Goal: Task Accomplishment & Management: Manage account settings

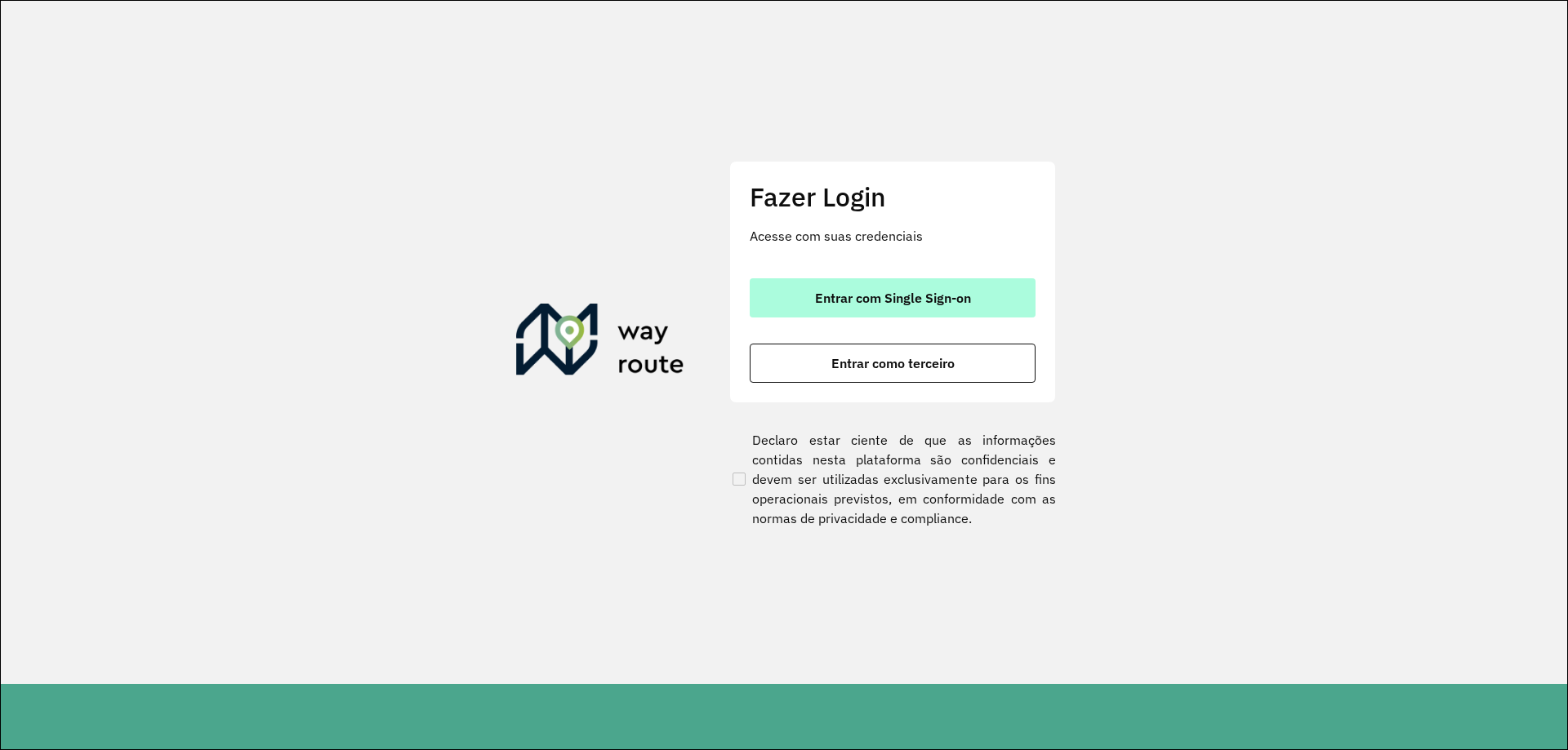
click at [842, 296] on span "Entrar com Single Sign-on" at bounding box center [893, 298] width 156 height 13
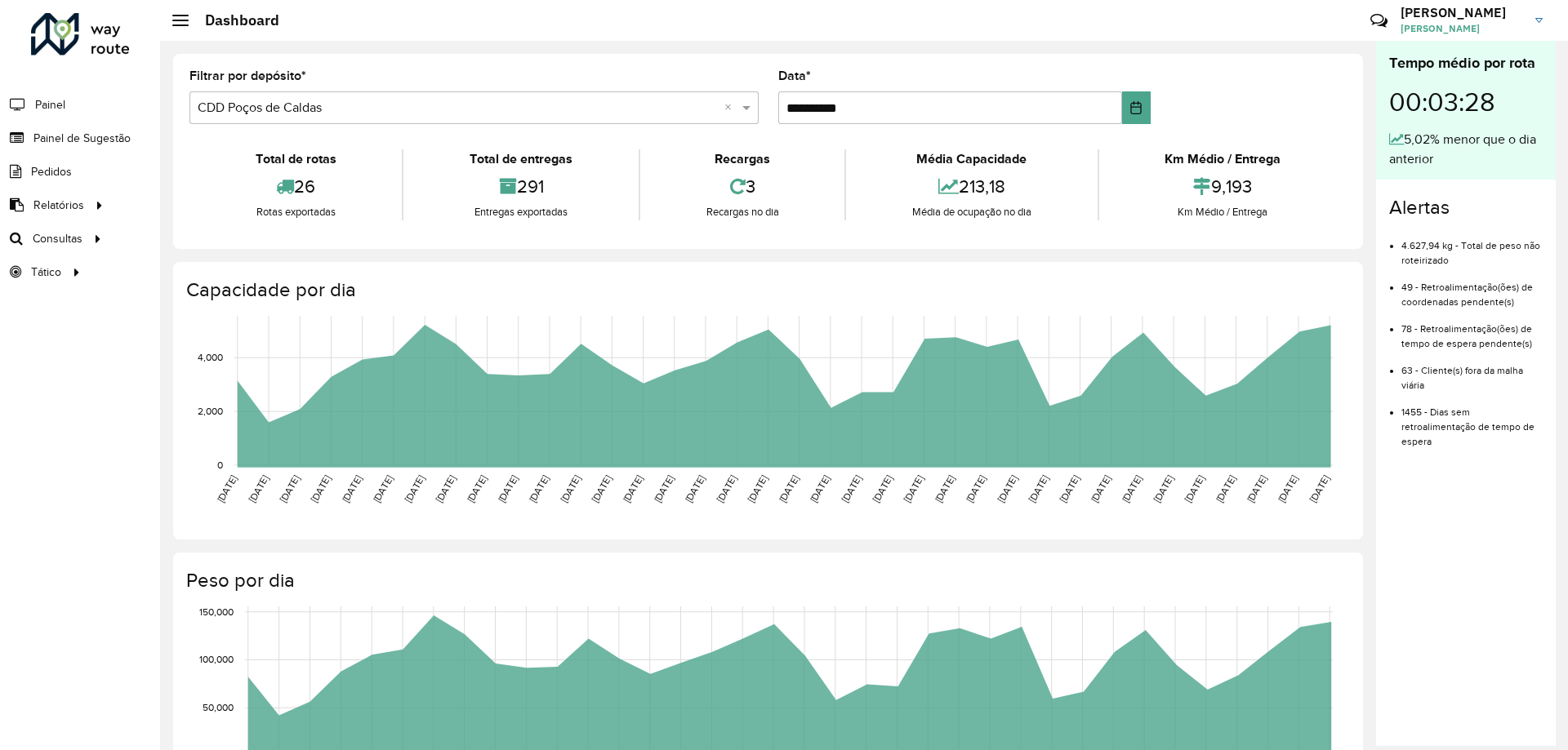
click at [583, 138] on div "Total de rotas 26 Rotas exportadas Total de entregas 291 Entregas exportadas Re…" at bounding box center [768, 184] width 1157 height 95
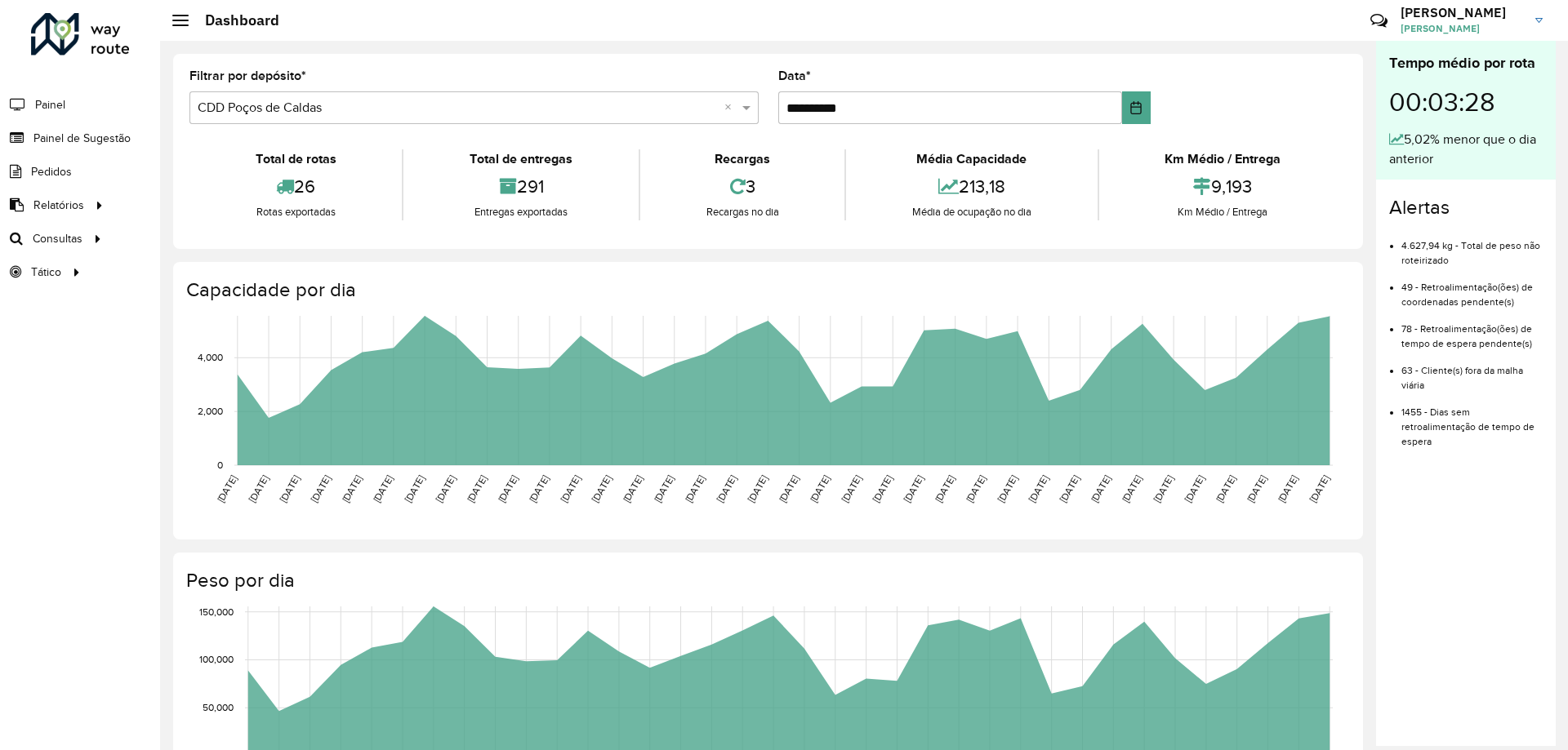
click at [586, 120] on div "Selecione um depósito × CDD Poços de Caldas ×" at bounding box center [474, 108] width 569 height 33
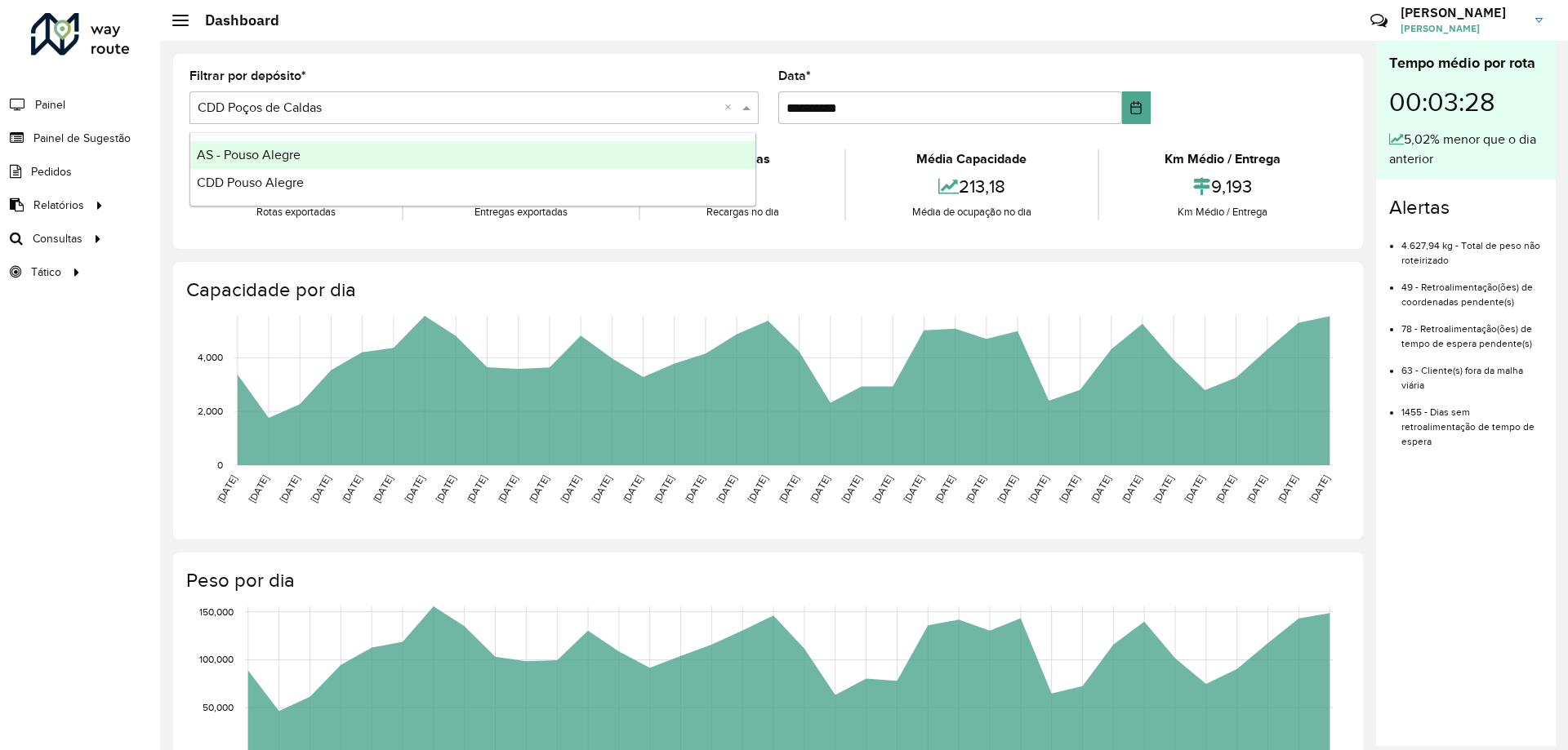
drag, startPoint x: 1133, startPoint y: 33, endPoint x: 1130, endPoint y: 43, distance: 10.4
click at [1132, 36] on hb-header "Dashboard Críticas? Dúvidas? Elogios? Sugestões? Entre em contato conosco! [PER…" at bounding box center [865, 20] width 1408 height 41
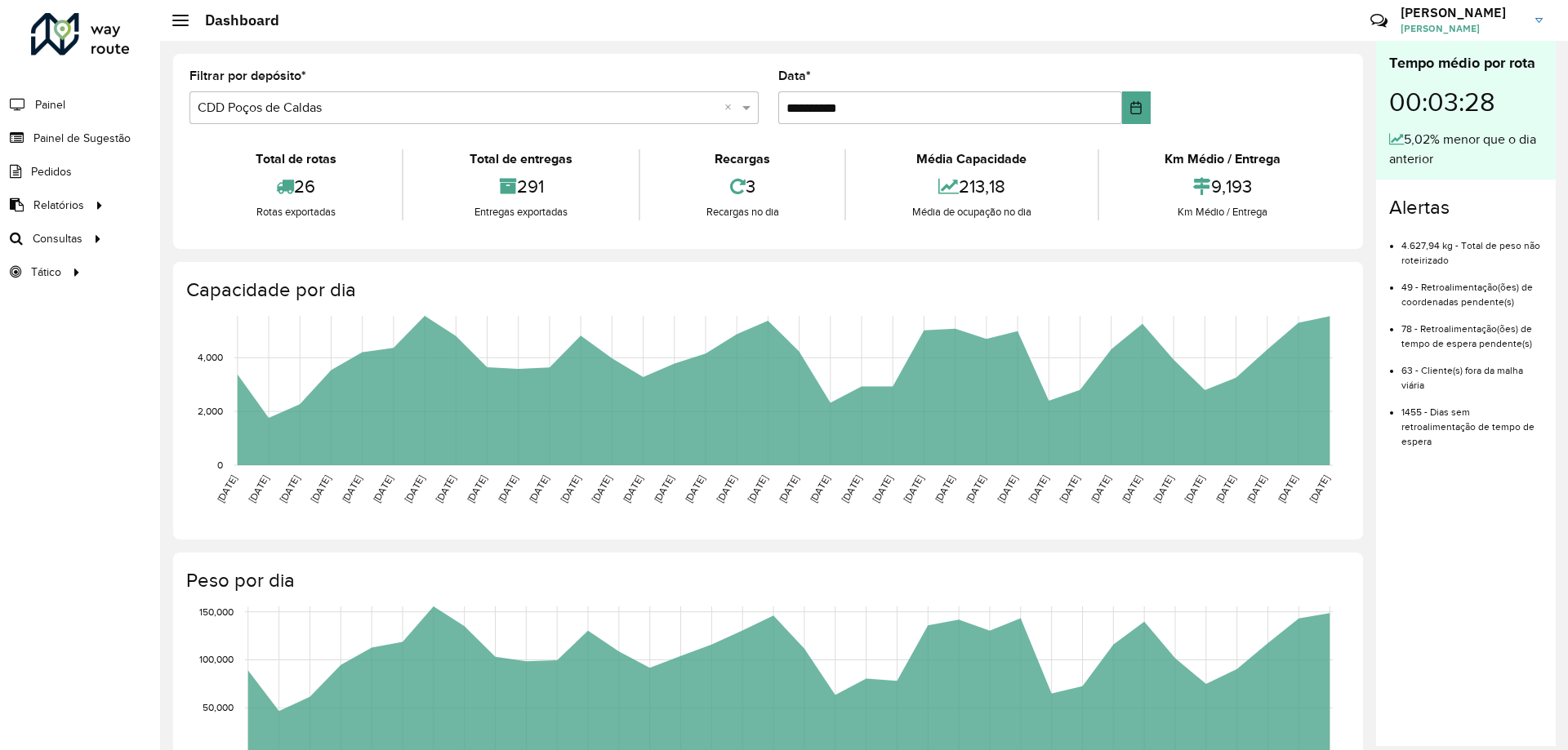
click at [1453, 14] on h3 "[PERSON_NAME]" at bounding box center [1461, 12] width 122 height 15
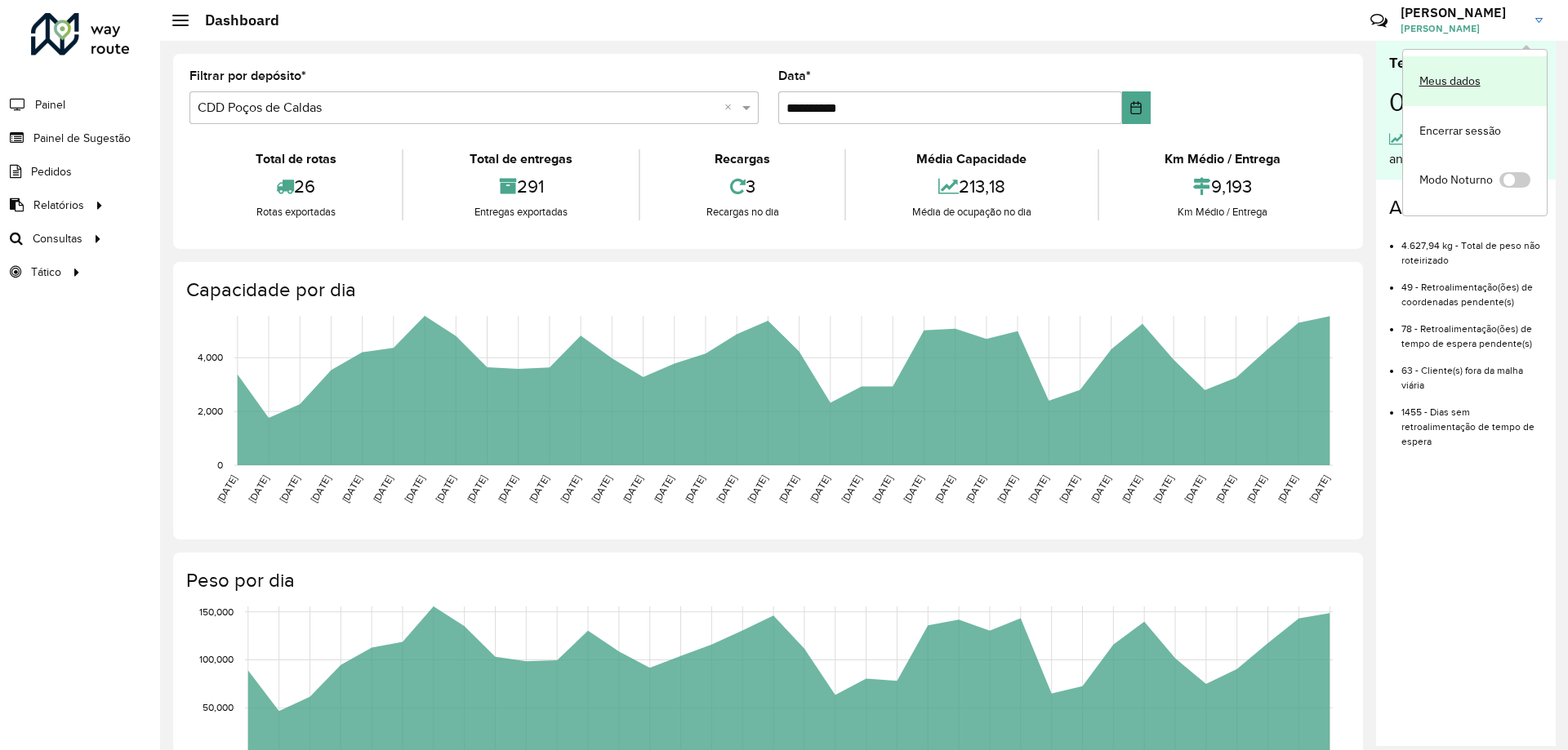
click at [1474, 74] on link "Meus dados" at bounding box center [1475, 81] width 144 height 50
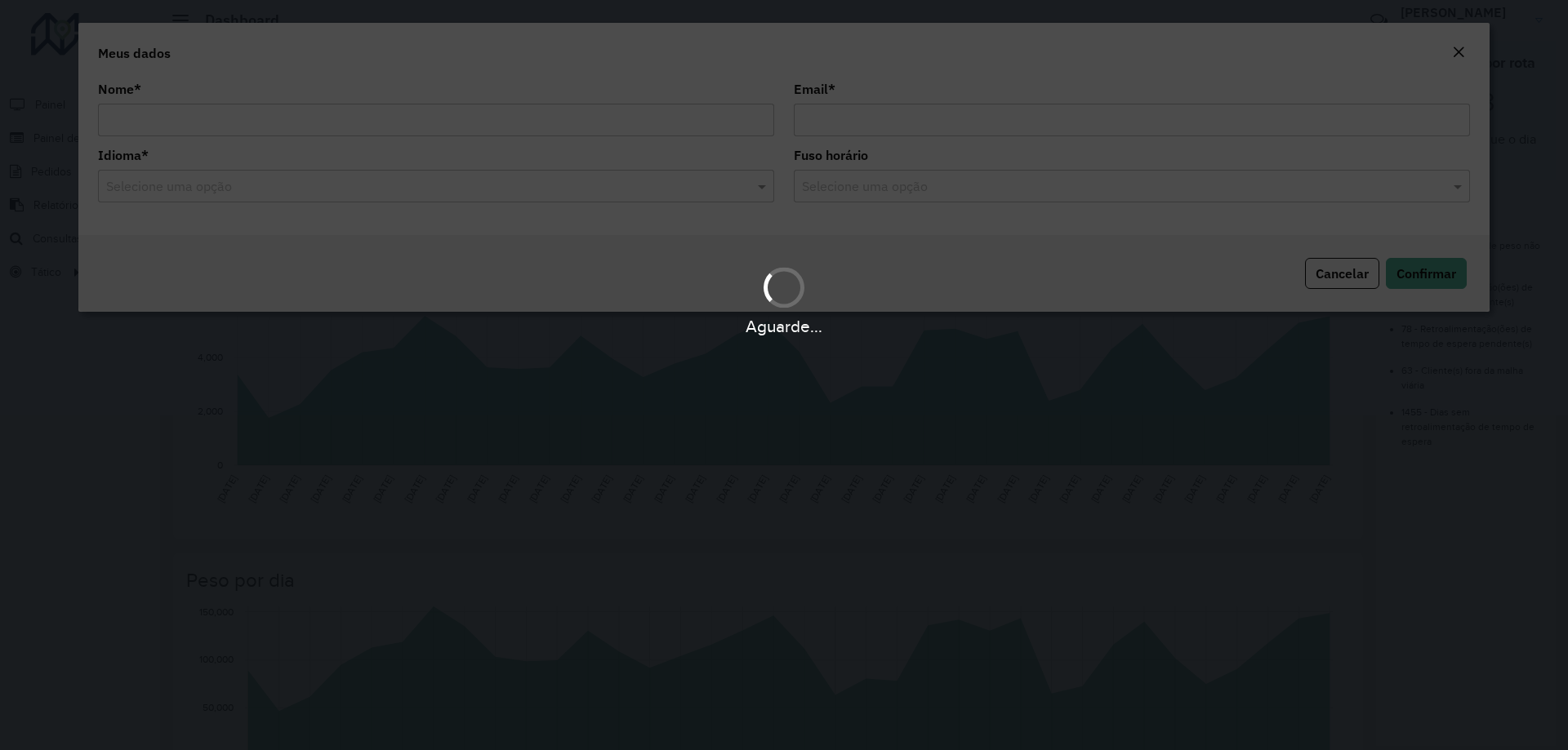
type input "**********"
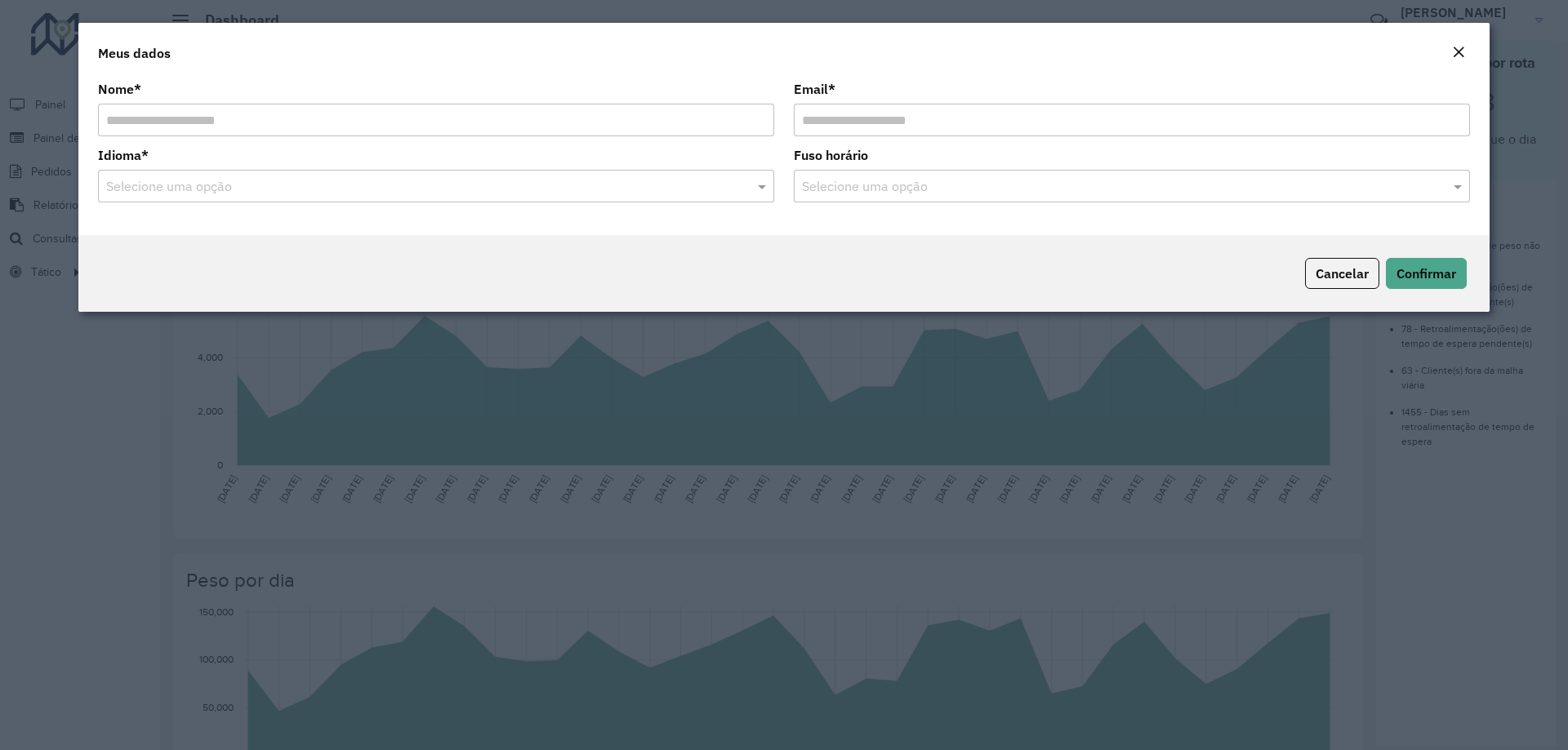
click at [686, 179] on input "text" at bounding box center [420, 188] width 627 height 20
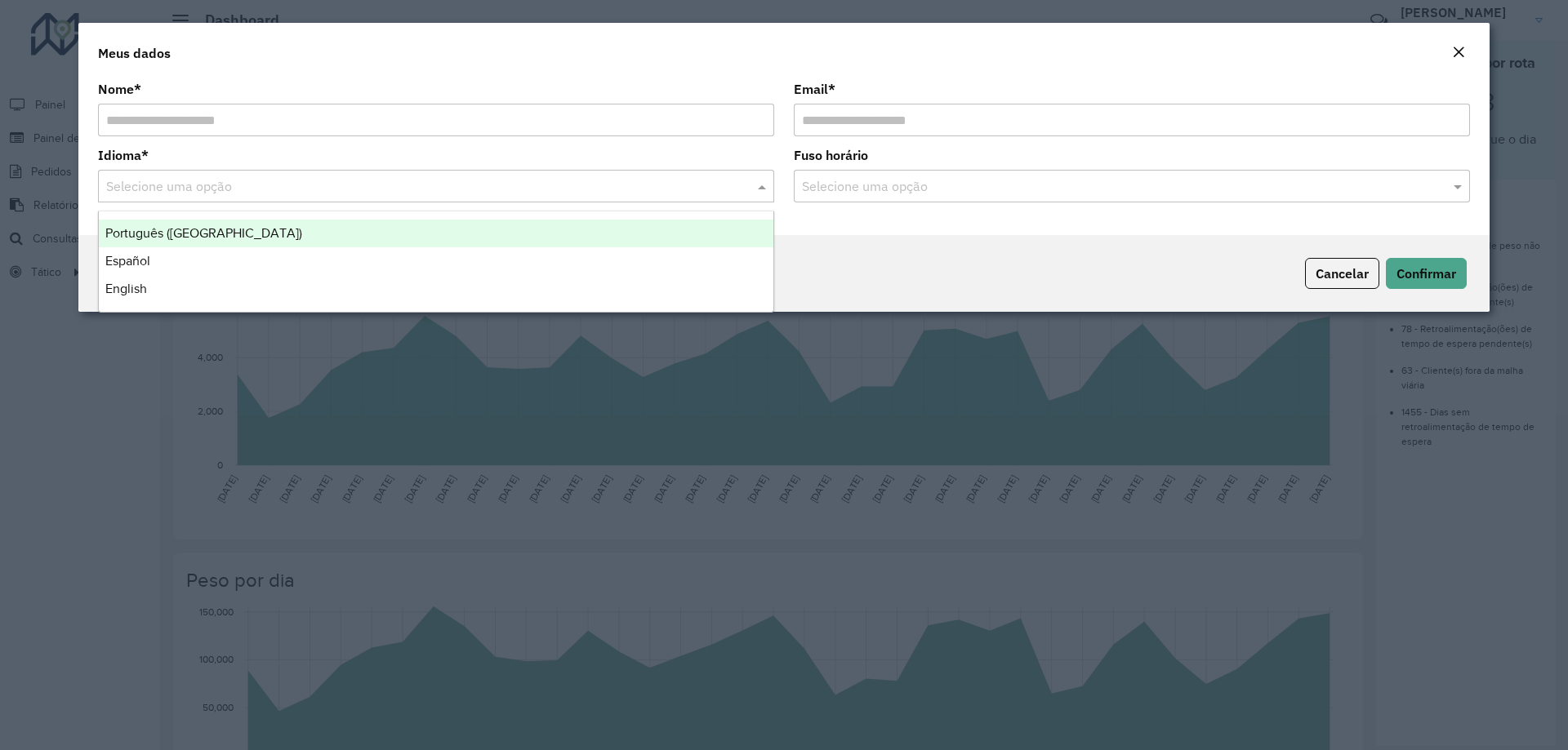
click at [1033, 207] on formly-field "Fuso horário Selecione uma opção" at bounding box center [1132, 182] width 696 height 66
click at [1031, 188] on input "text" at bounding box center [1116, 188] width 627 height 20
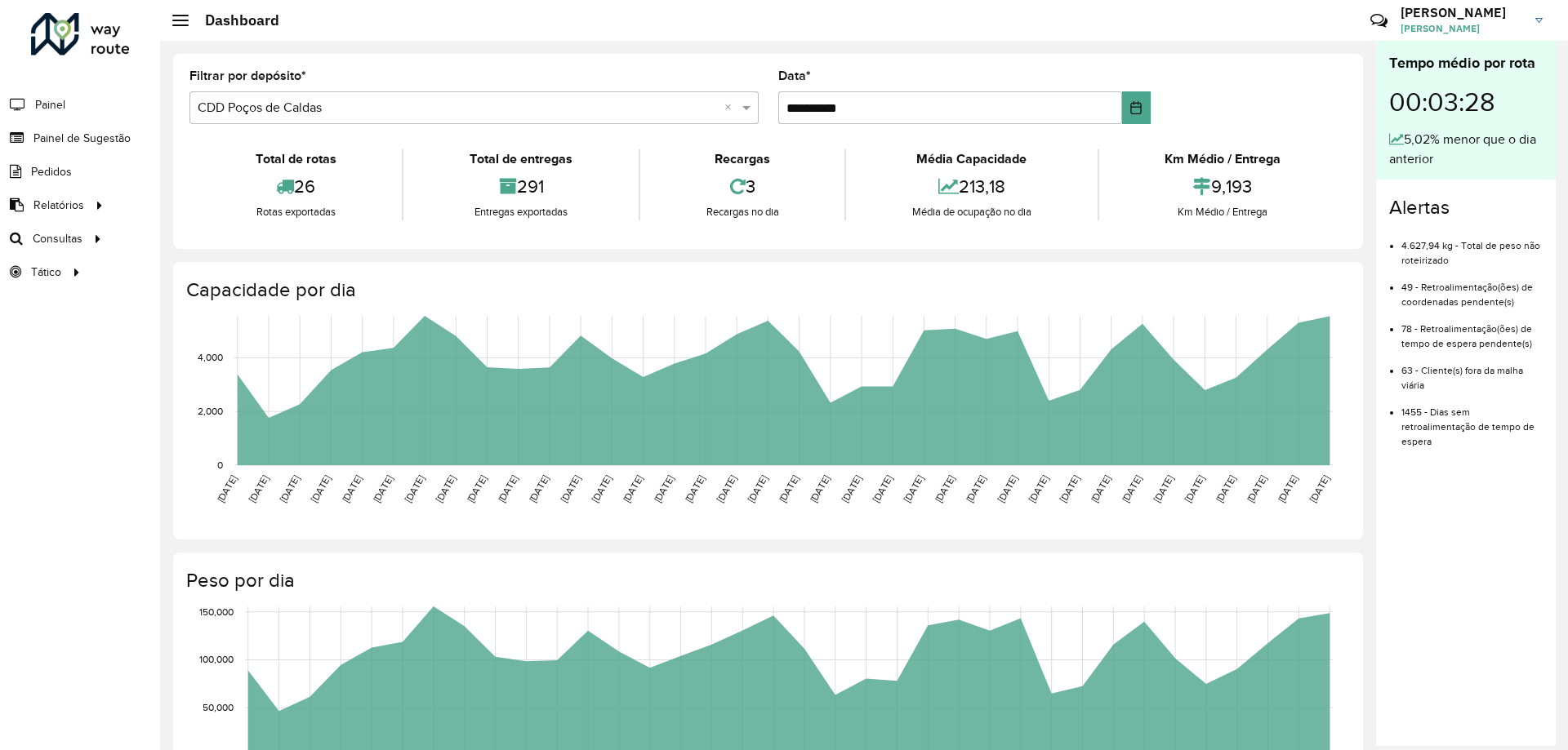
click at [1467, 22] on span "[PERSON_NAME]" at bounding box center [1461, 28] width 122 height 14
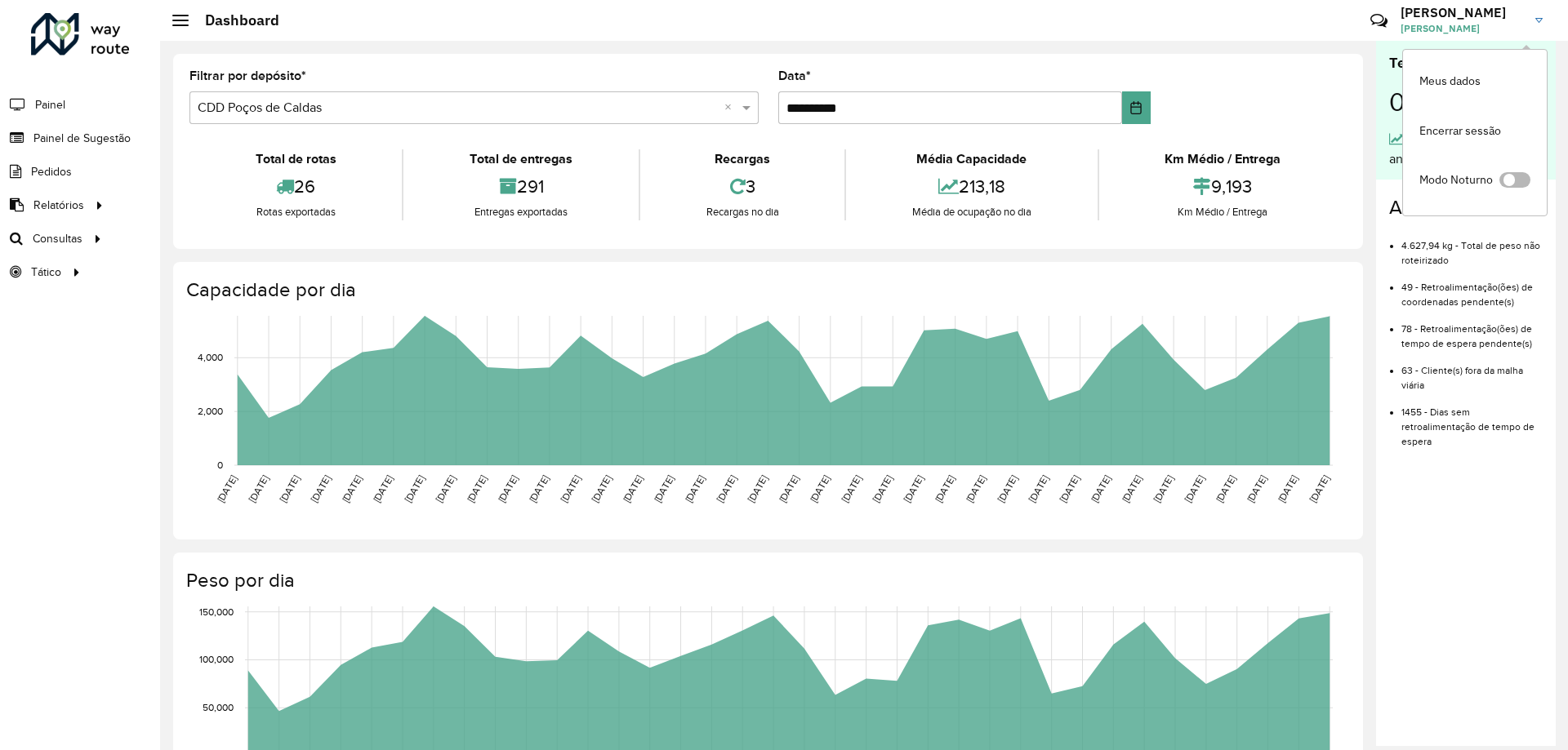
click at [1514, 179] on span at bounding box center [1515, 179] width 31 height 15
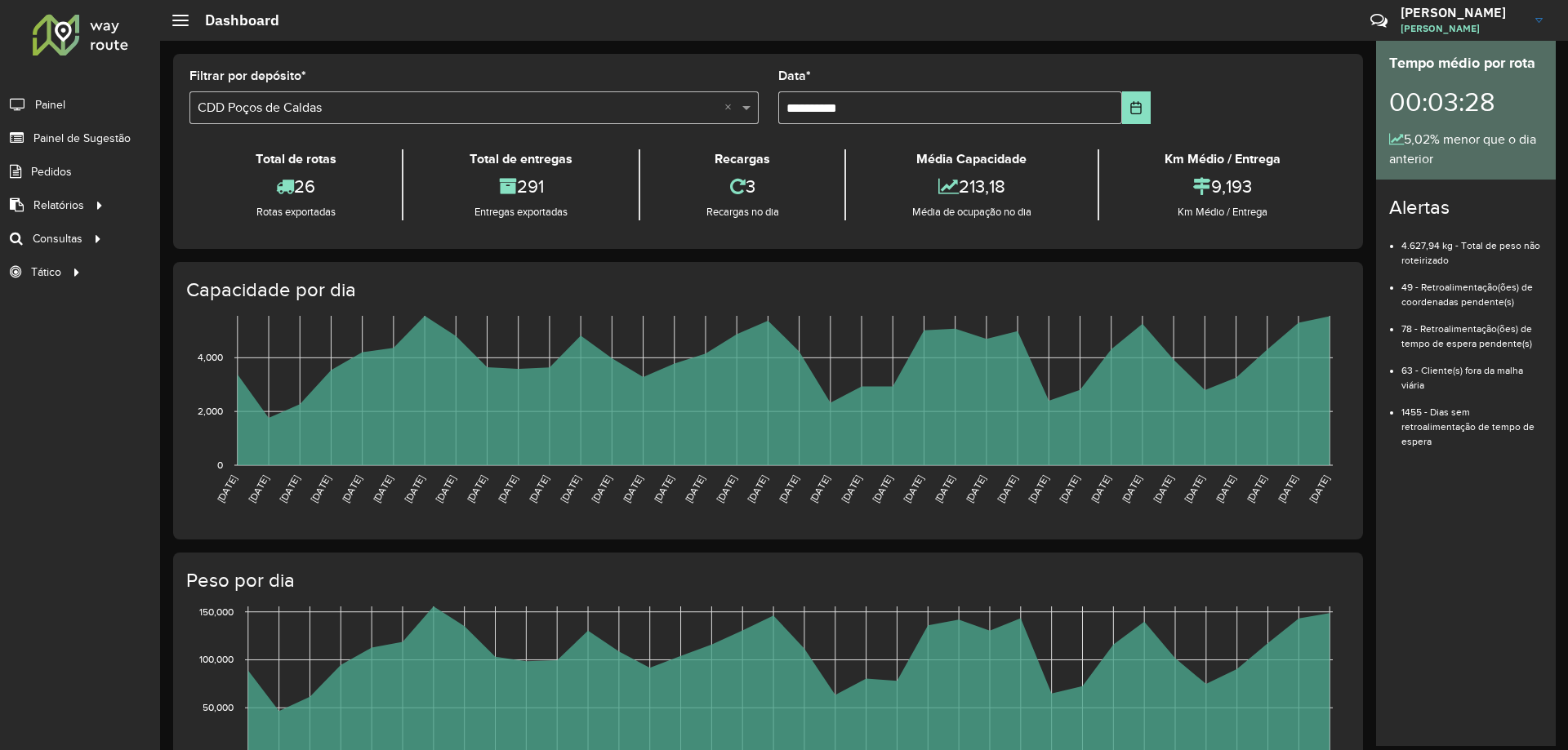
click at [786, 56] on div "**********" at bounding box center [768, 150] width 1190 height 195
